Goal: Transaction & Acquisition: Purchase product/service

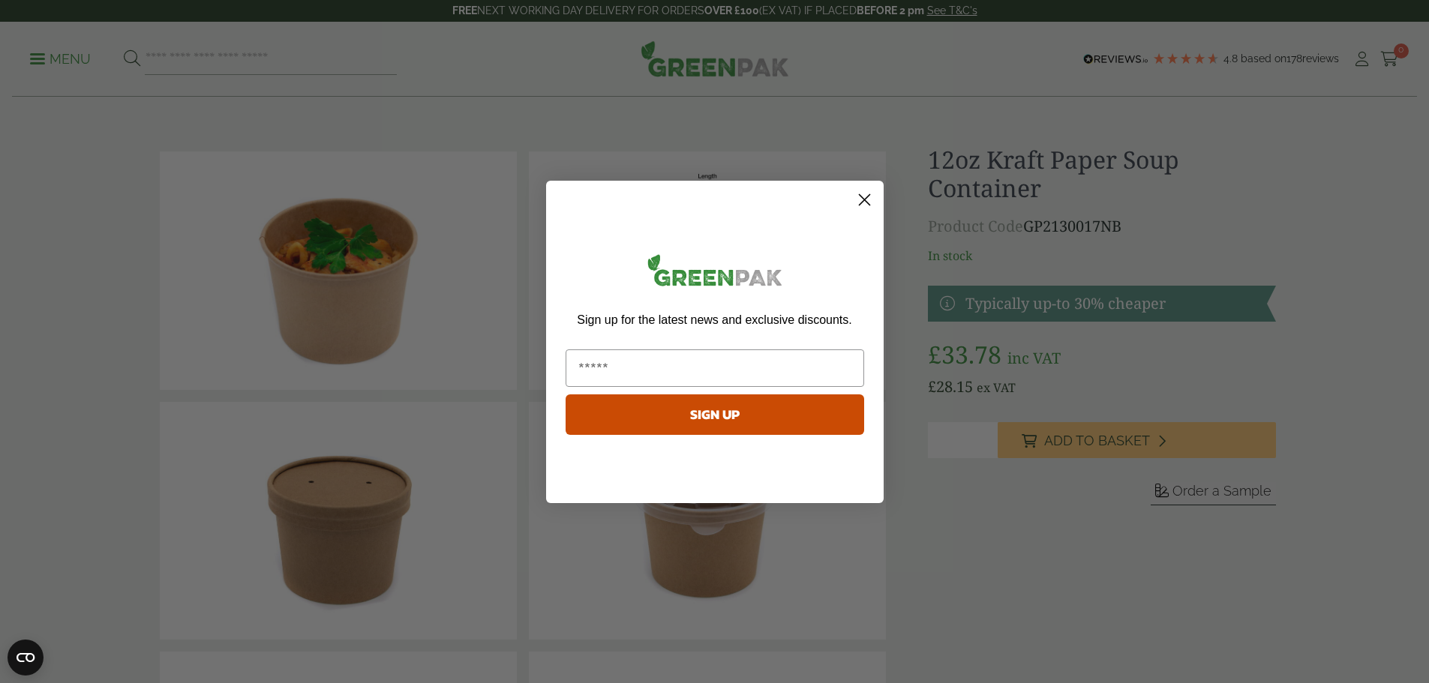
click at [859, 194] on icon "Close dialog" at bounding box center [864, 199] width 11 height 11
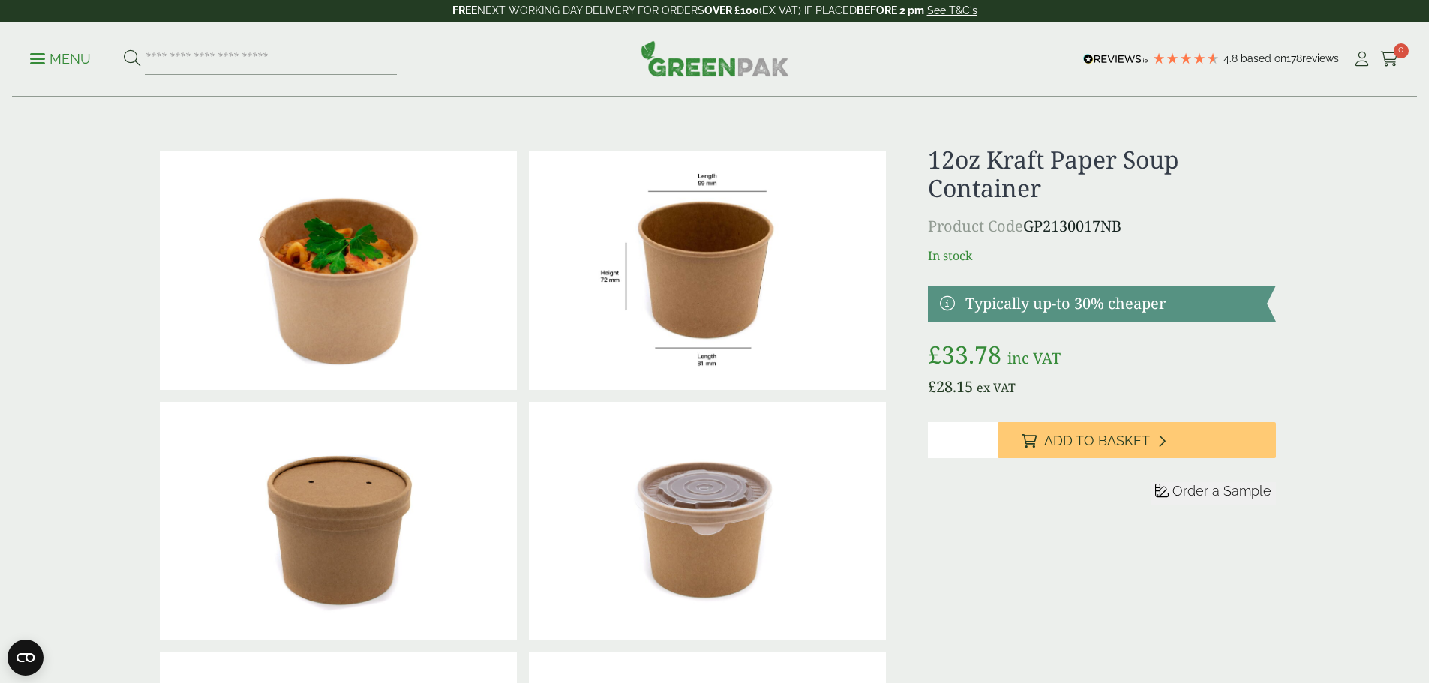
click at [976, 182] on h1 "12oz Kraft Paper Soup Container" at bounding box center [1101, 175] width 347 height 58
click at [974, 363] on bdi "£ 33.78" at bounding box center [965, 354] width 74 height 32
click at [473, 272] on img at bounding box center [338, 271] width 357 height 239
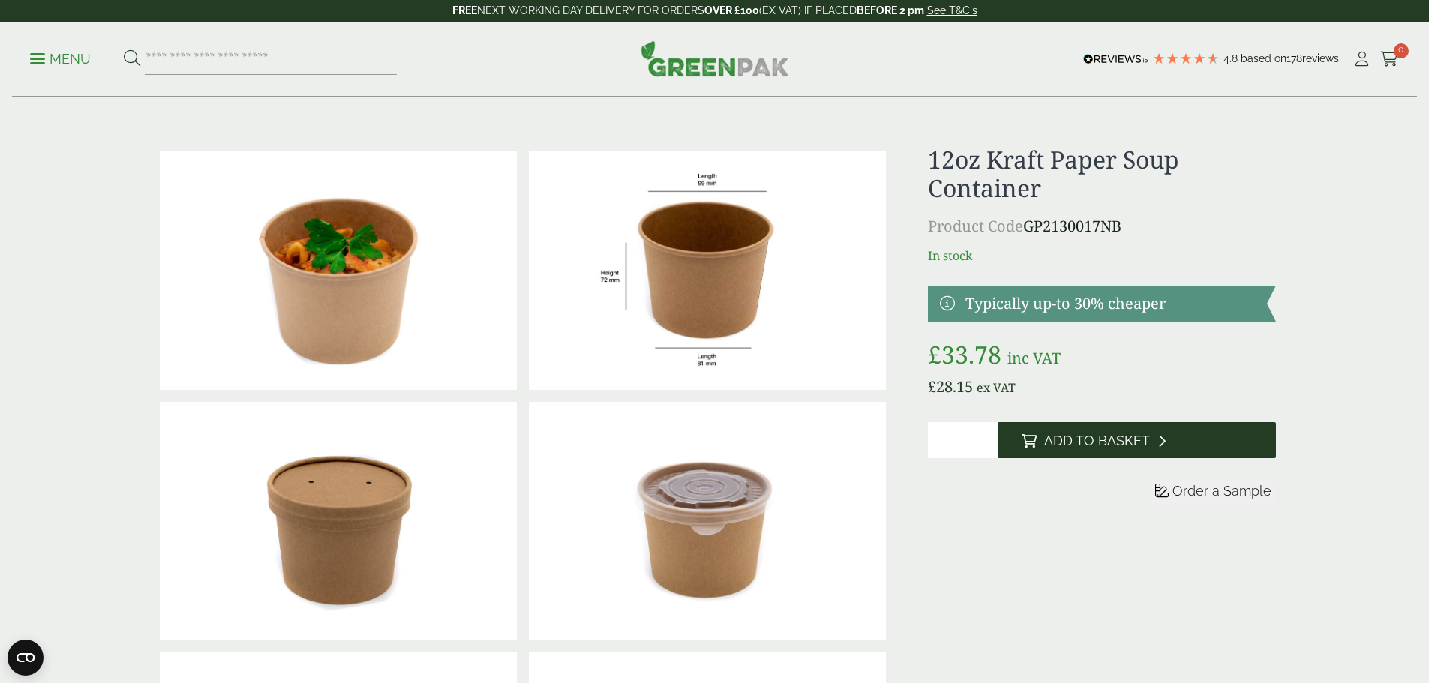
click at [1072, 439] on span "Add to Basket" at bounding box center [1097, 441] width 106 height 17
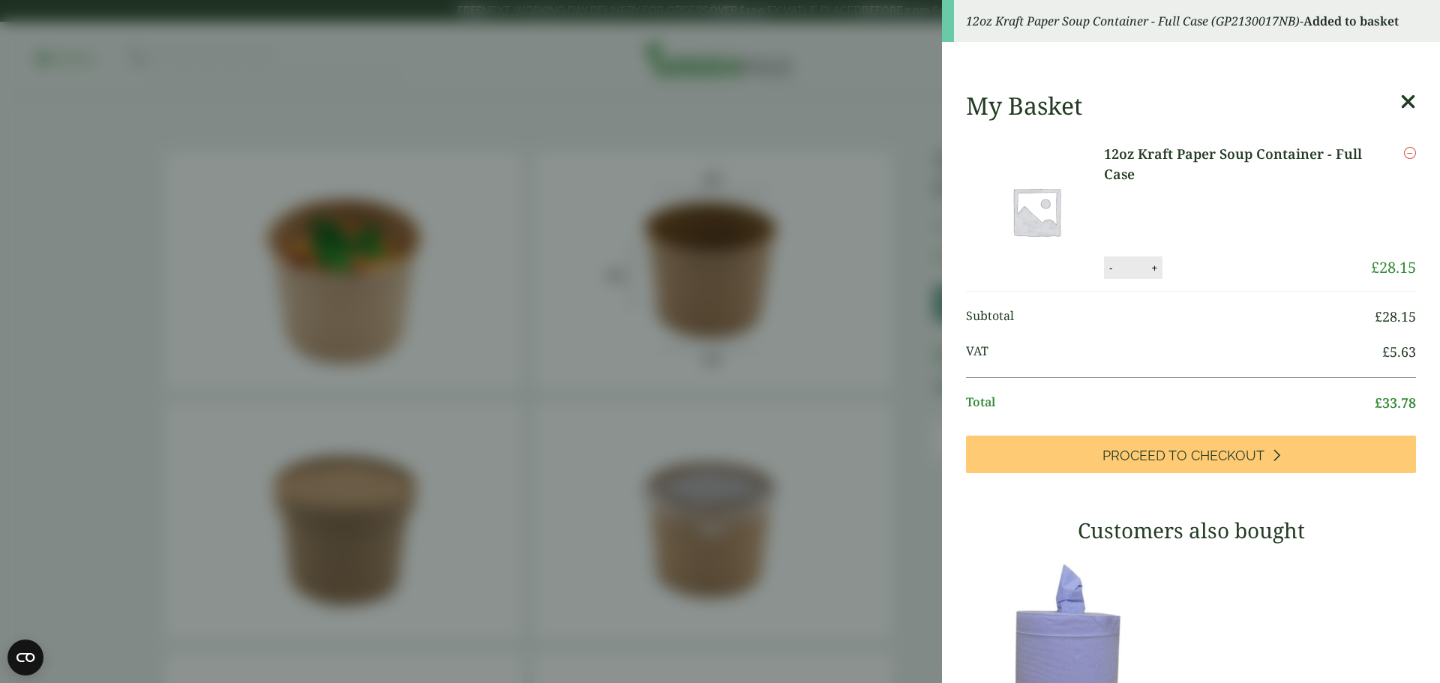
click at [1142, 171] on link "12oz Kraft Paper Soup Container - Full Case" at bounding box center [1237, 164] width 267 height 41
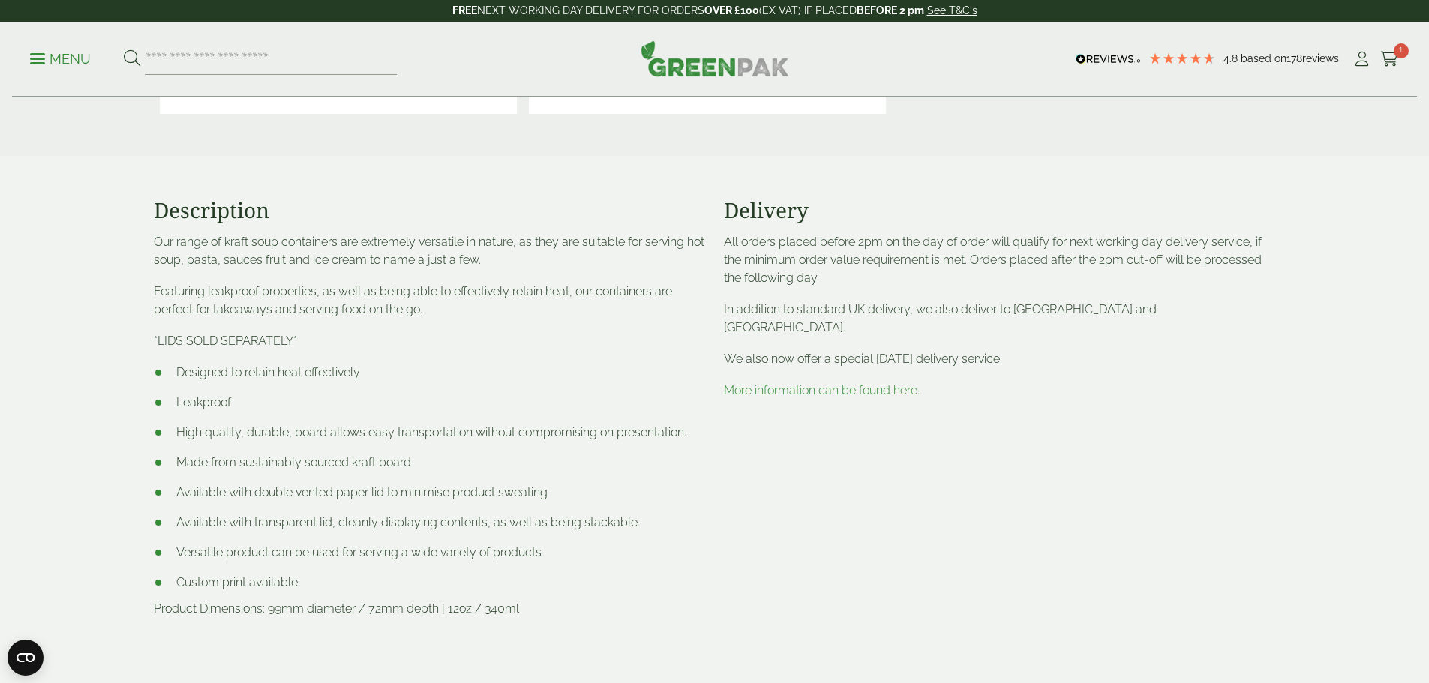
scroll to position [750, 0]
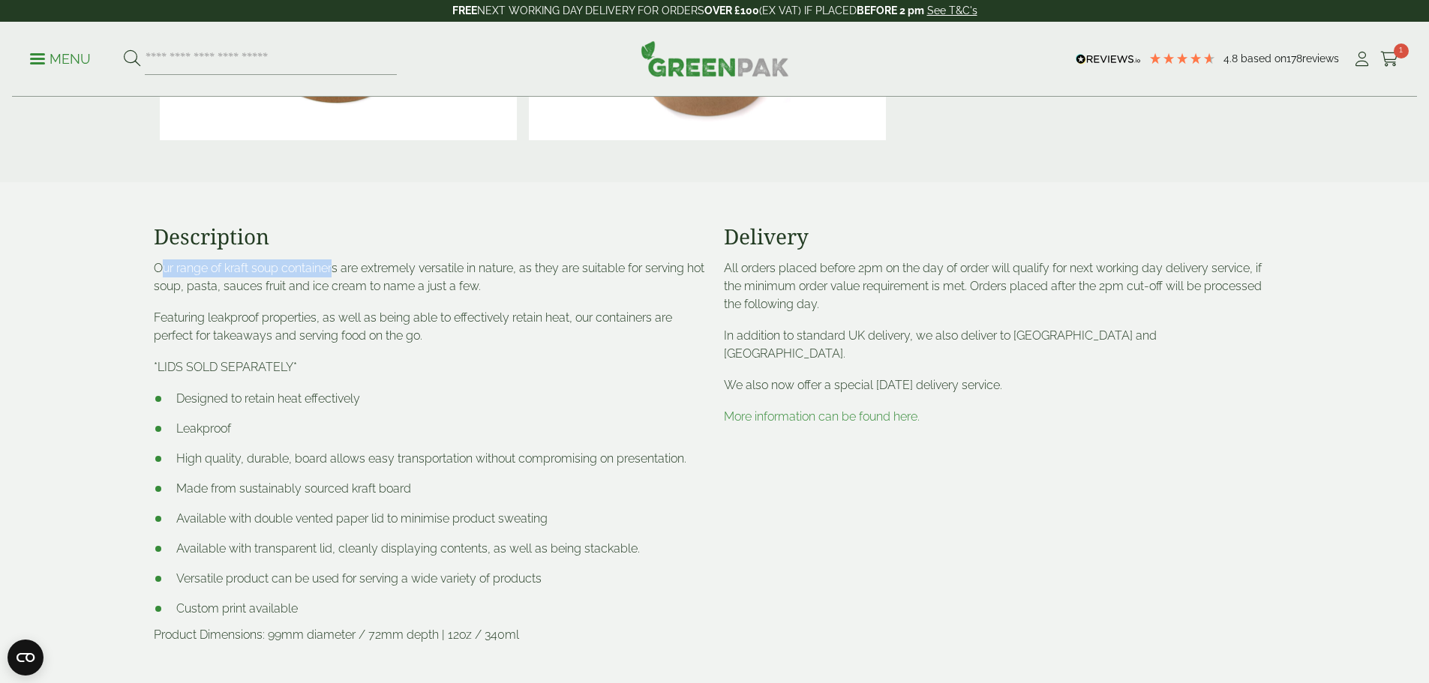
drag, startPoint x: 161, startPoint y: 267, endPoint x: 326, endPoint y: 272, distance: 165.1
click at [331, 272] on p "Our range of kraft soup containers are extremely versatile in nature, as they a…" at bounding box center [430, 278] width 552 height 36
click at [310, 303] on div "Our range of kraft soup containers are extremely versatile in nature, as they a…" at bounding box center [430, 452] width 552 height 385
drag, startPoint x: 226, startPoint y: 266, endPoint x: 340, endPoint y: 272, distance: 114.2
click at [340, 272] on p "Our range of kraft soup containers are extremely versatile in nature, as they a…" at bounding box center [430, 278] width 552 height 36
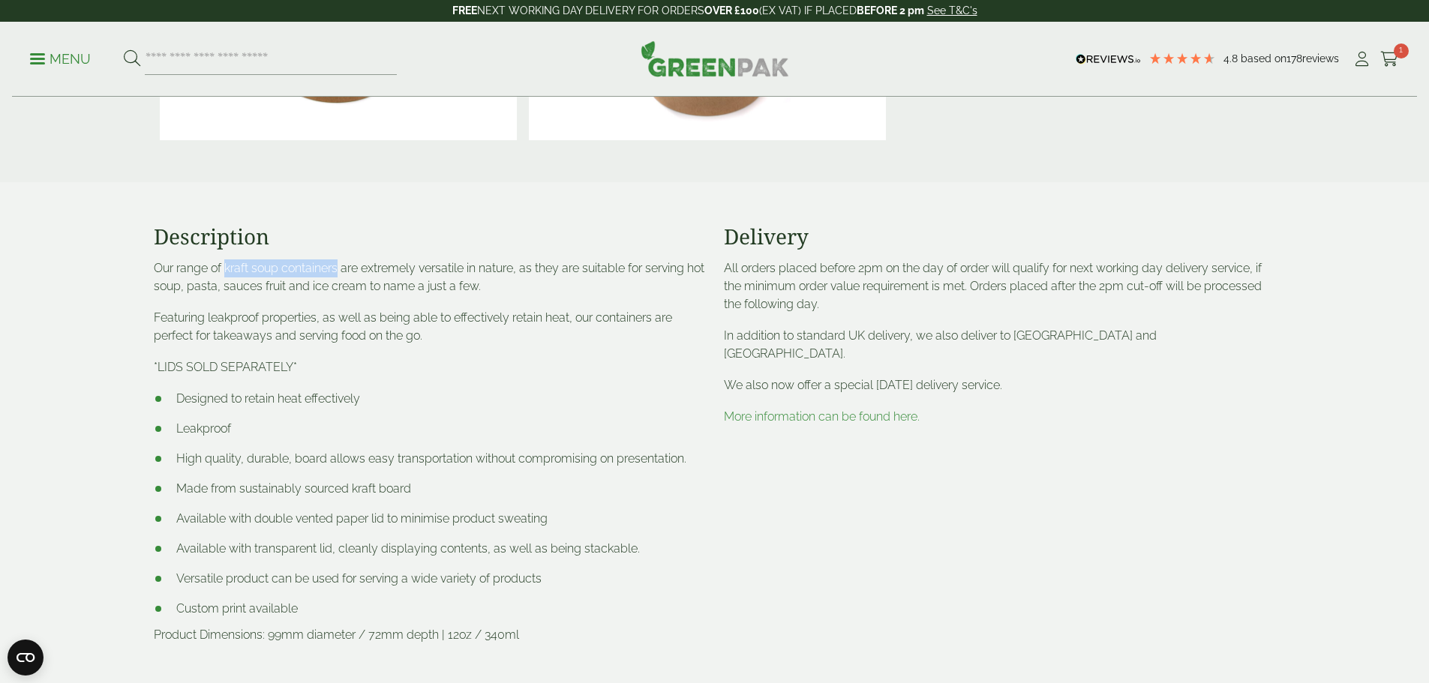
copy p "kraft soup containers"
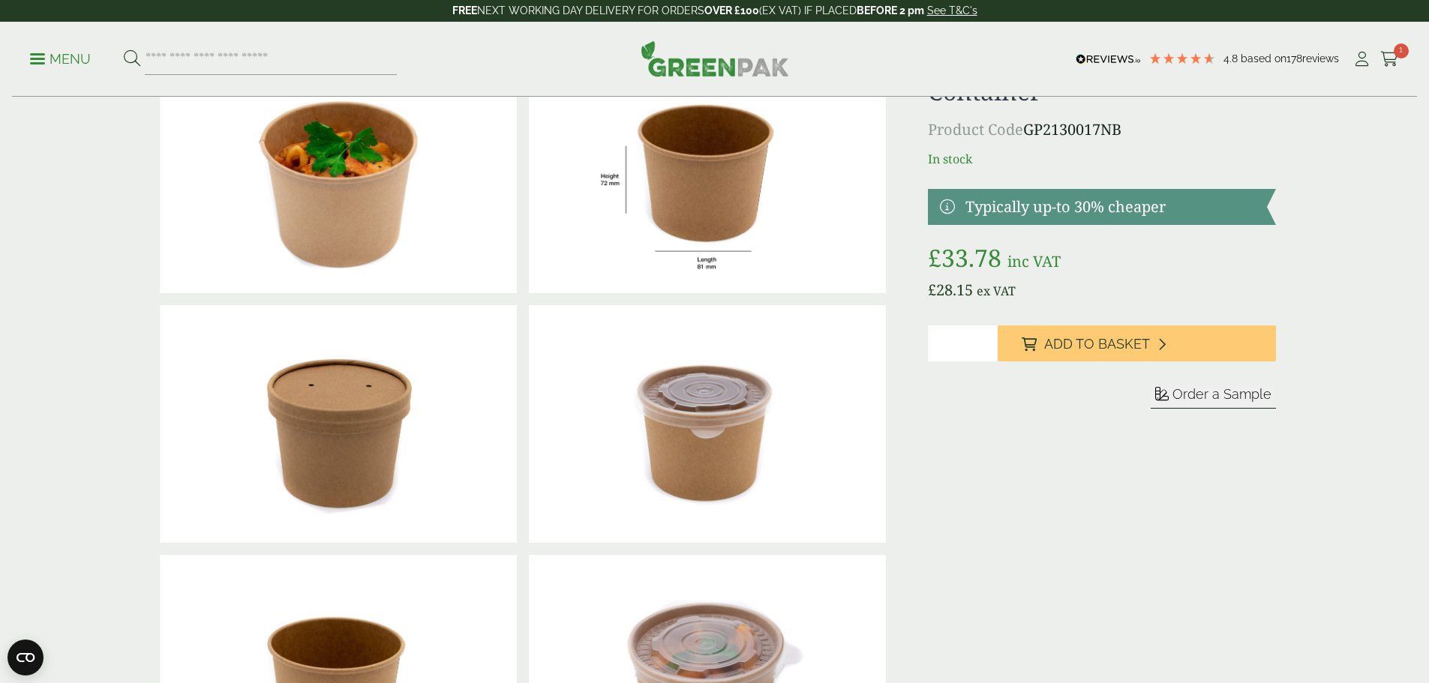
scroll to position [0, 0]
